Goal: Task Accomplishment & Management: Use online tool/utility

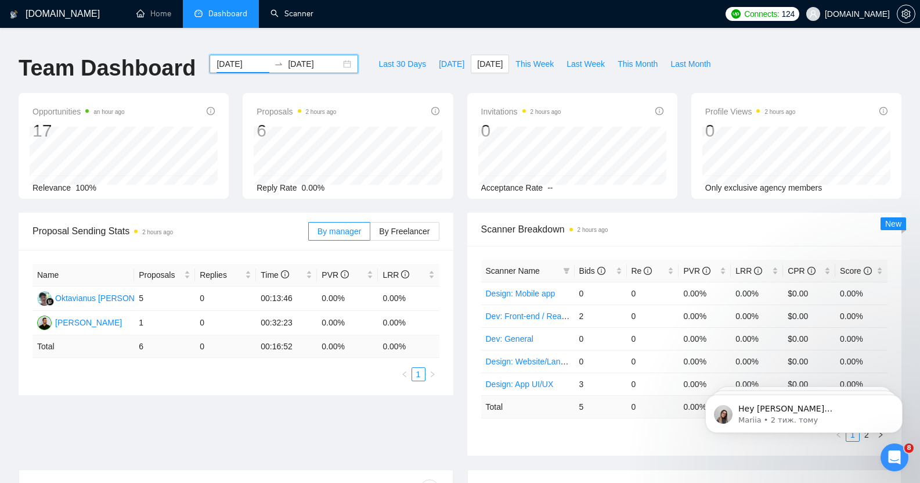
click at [293, 13] on link "Scanner" at bounding box center [292, 14] width 43 height 10
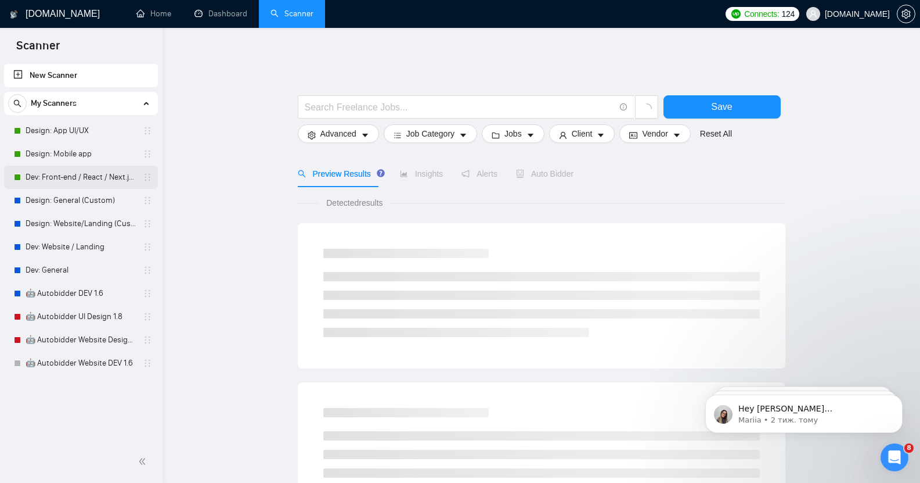
click at [75, 175] on link "Dev: Front-end / React / Next.js / WebGL / GSAP" at bounding box center [81, 177] width 110 height 23
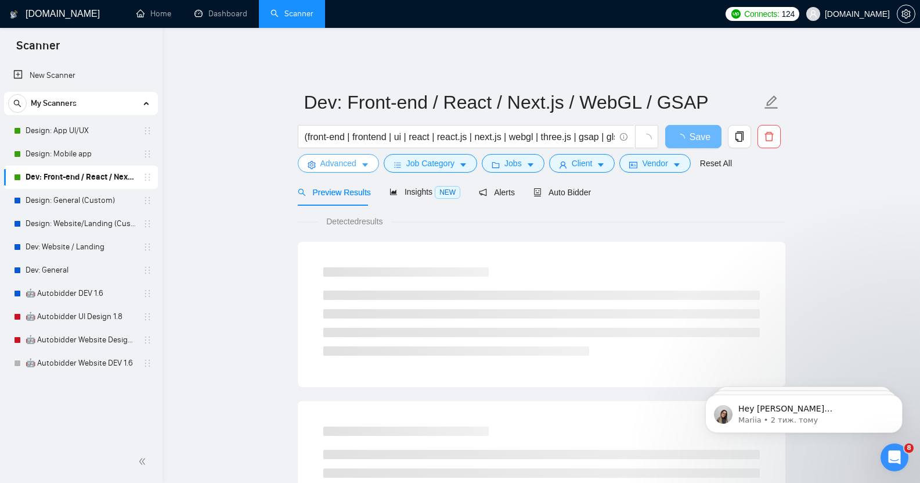
click at [336, 157] on span "Advanced" at bounding box center [339, 163] width 36 height 13
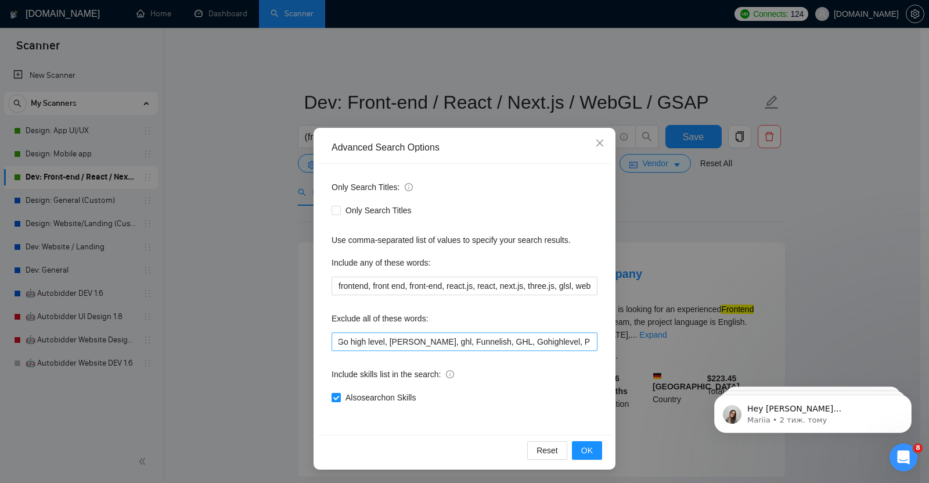
scroll to position [0, 1591]
click at [585, 342] on input "no agencies, back end, back-end, backend, full stack, full-stack, casino, Web s…" at bounding box center [465, 341] width 266 height 19
type input "no agencies, back end, back-end, backend, full stack, full-stack, casino, Web s…"
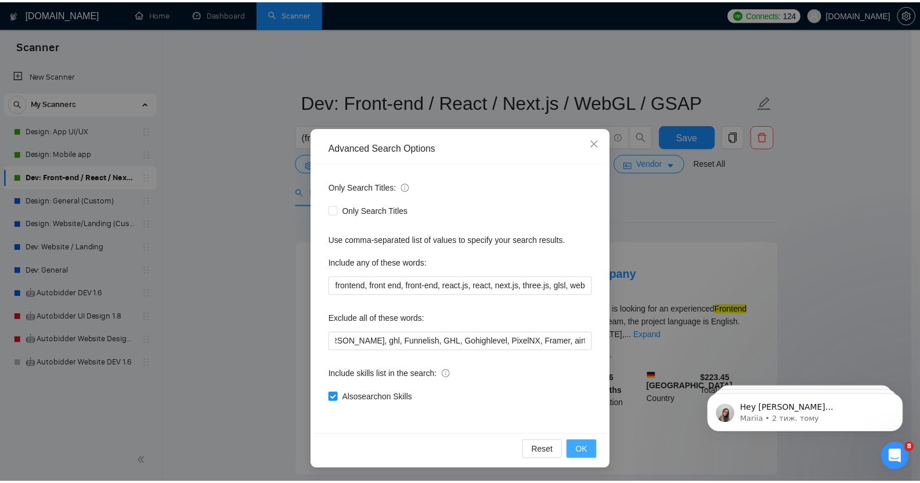
scroll to position [0, 0]
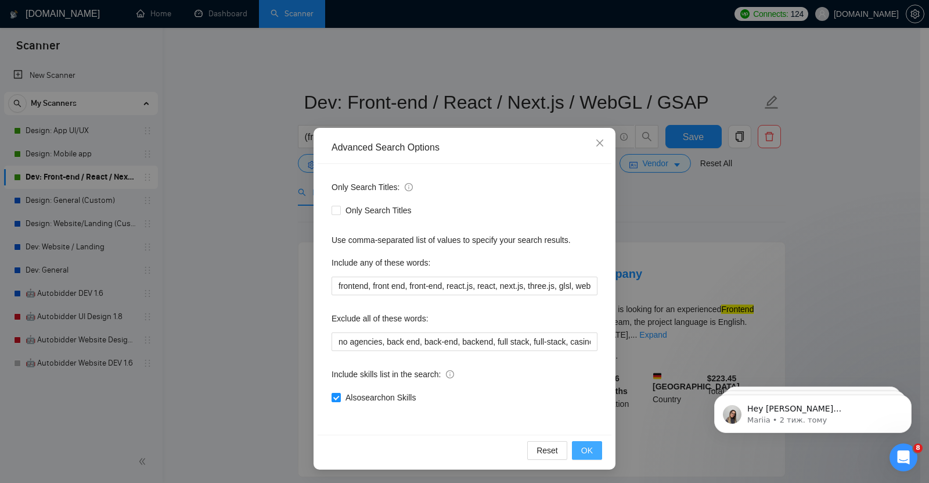
click at [582, 451] on span "OK" at bounding box center [587, 450] width 12 height 13
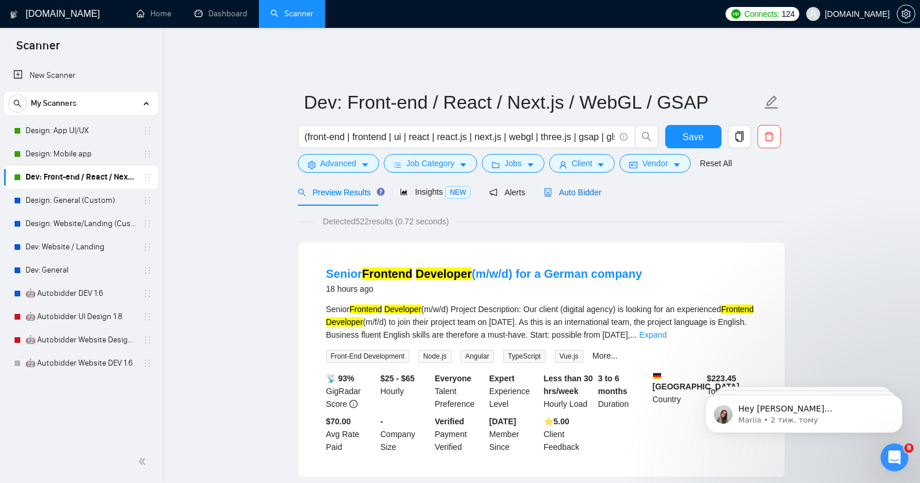
click at [579, 188] on span "Auto Bidder" at bounding box center [572, 192] width 57 height 9
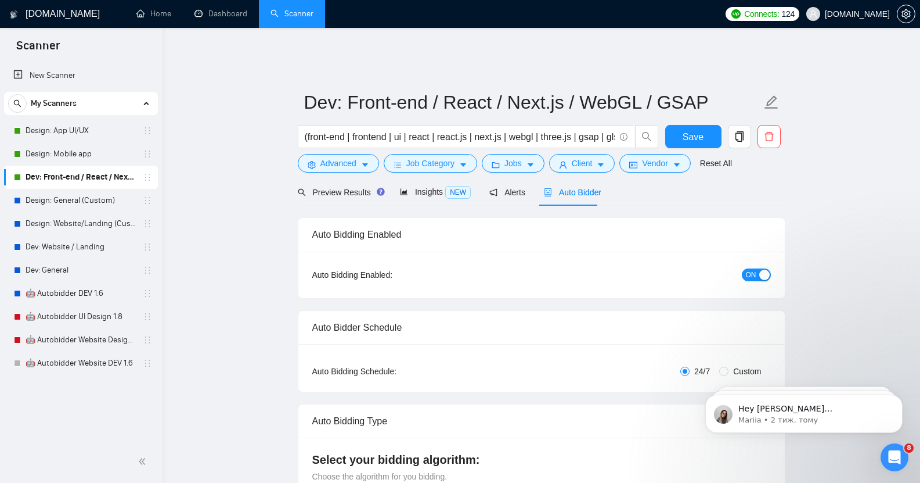
checkbox input "true"
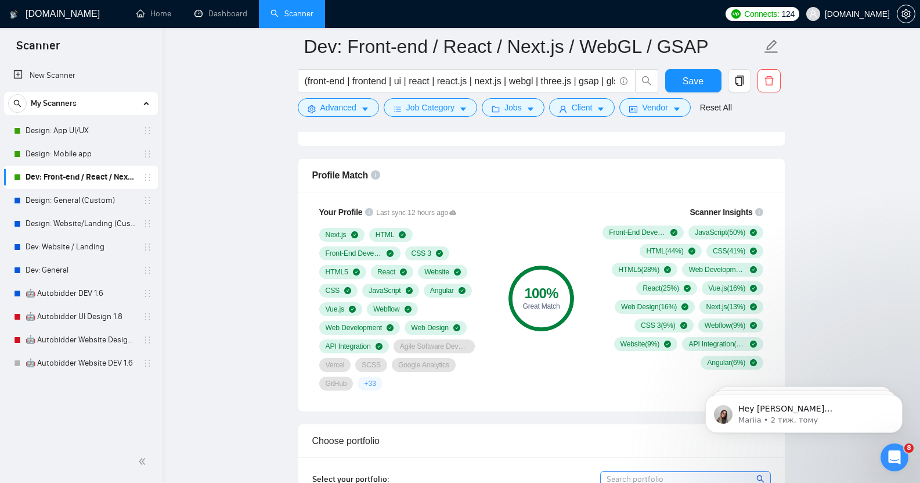
scroll to position [738, 0]
